Goal: Navigation & Orientation: Find specific page/section

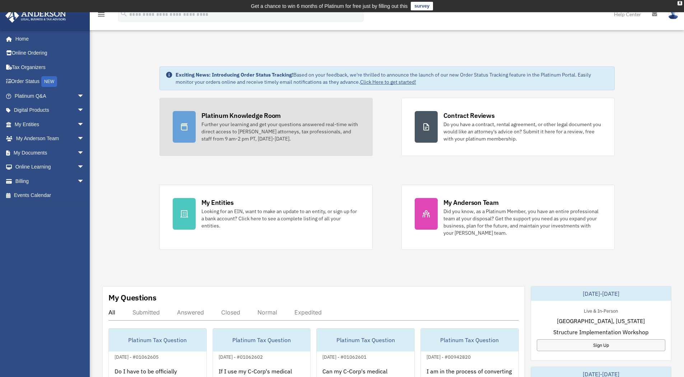
click at [301, 120] on div "Platinum Knowledge Room Further your learning and get your questions answered r…" at bounding box center [281, 126] width 158 height 31
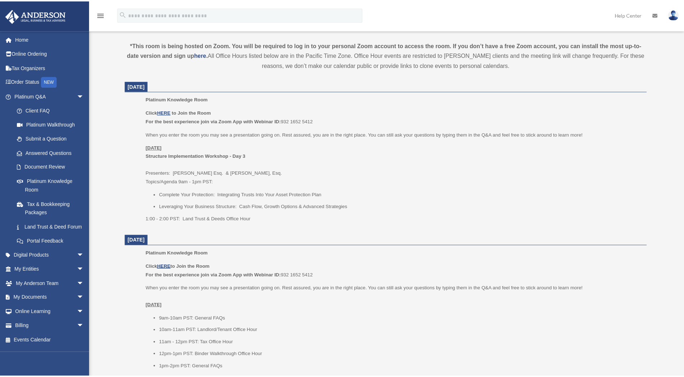
scroll to position [251, 0]
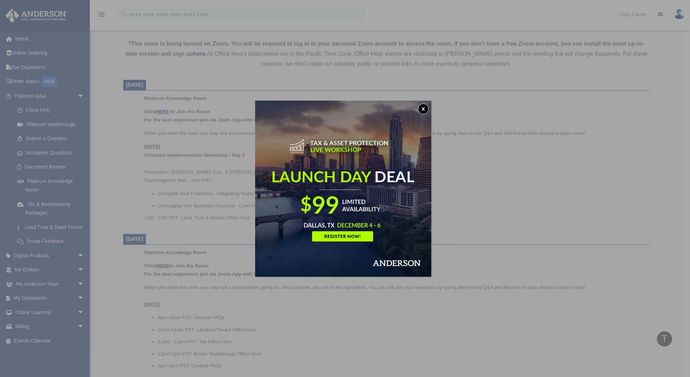
drag, startPoint x: 426, startPoint y: 109, endPoint x: 386, endPoint y: 97, distance: 41.8
click at [426, 109] on button "x" at bounding box center [423, 108] width 11 height 11
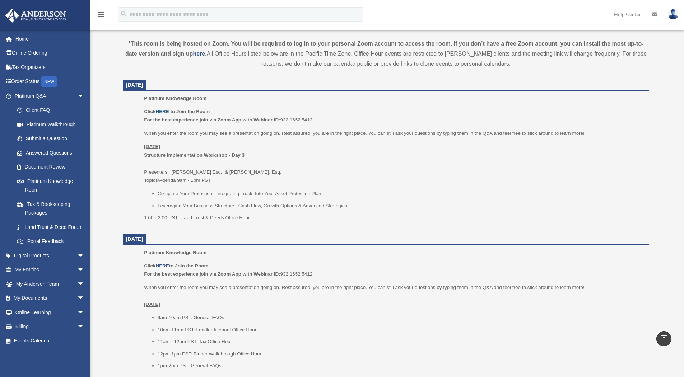
click at [162, 112] on u "HERE" at bounding box center [162, 111] width 13 height 5
